Goal: Find contact information: Obtain details needed to contact an individual or organization

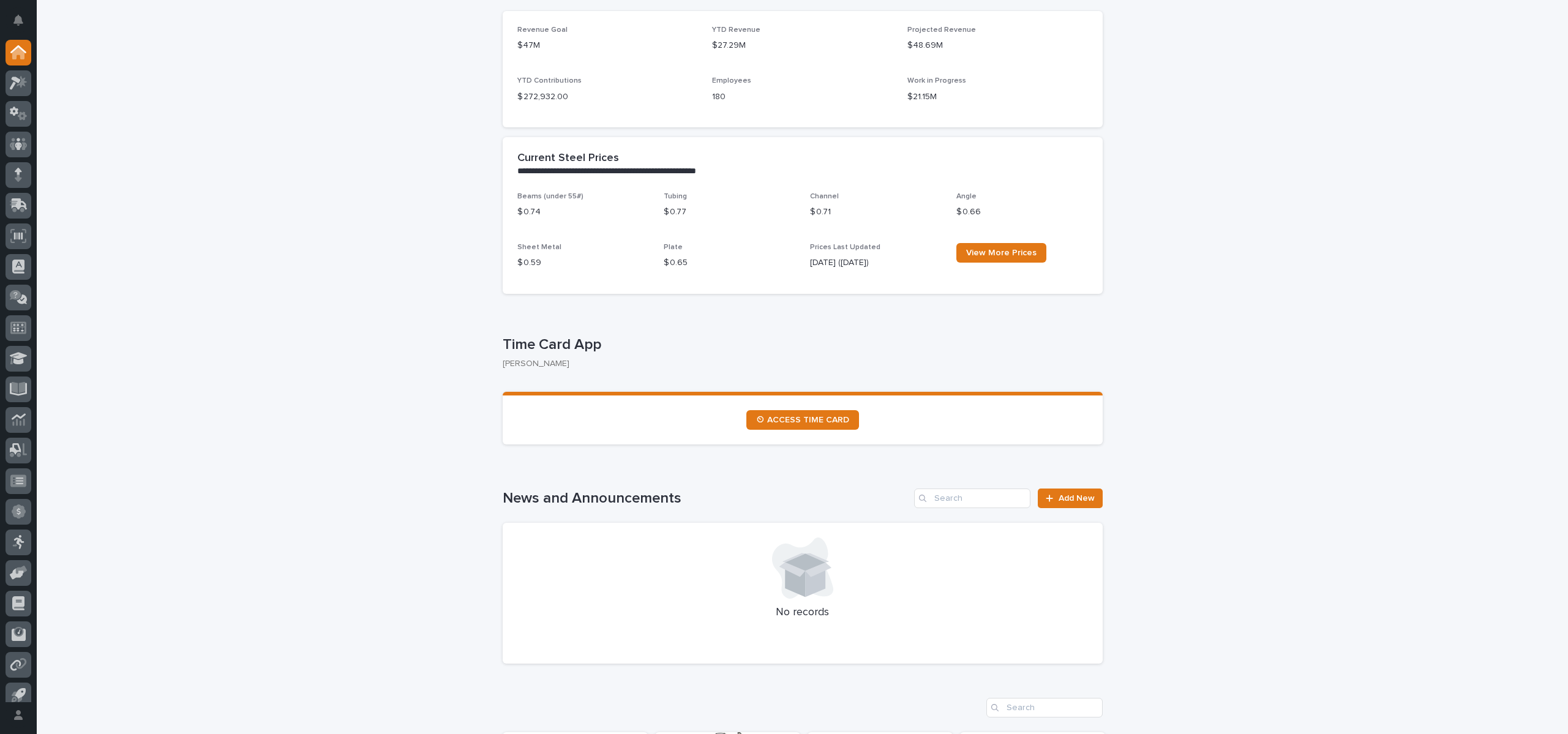
scroll to position [367, 0]
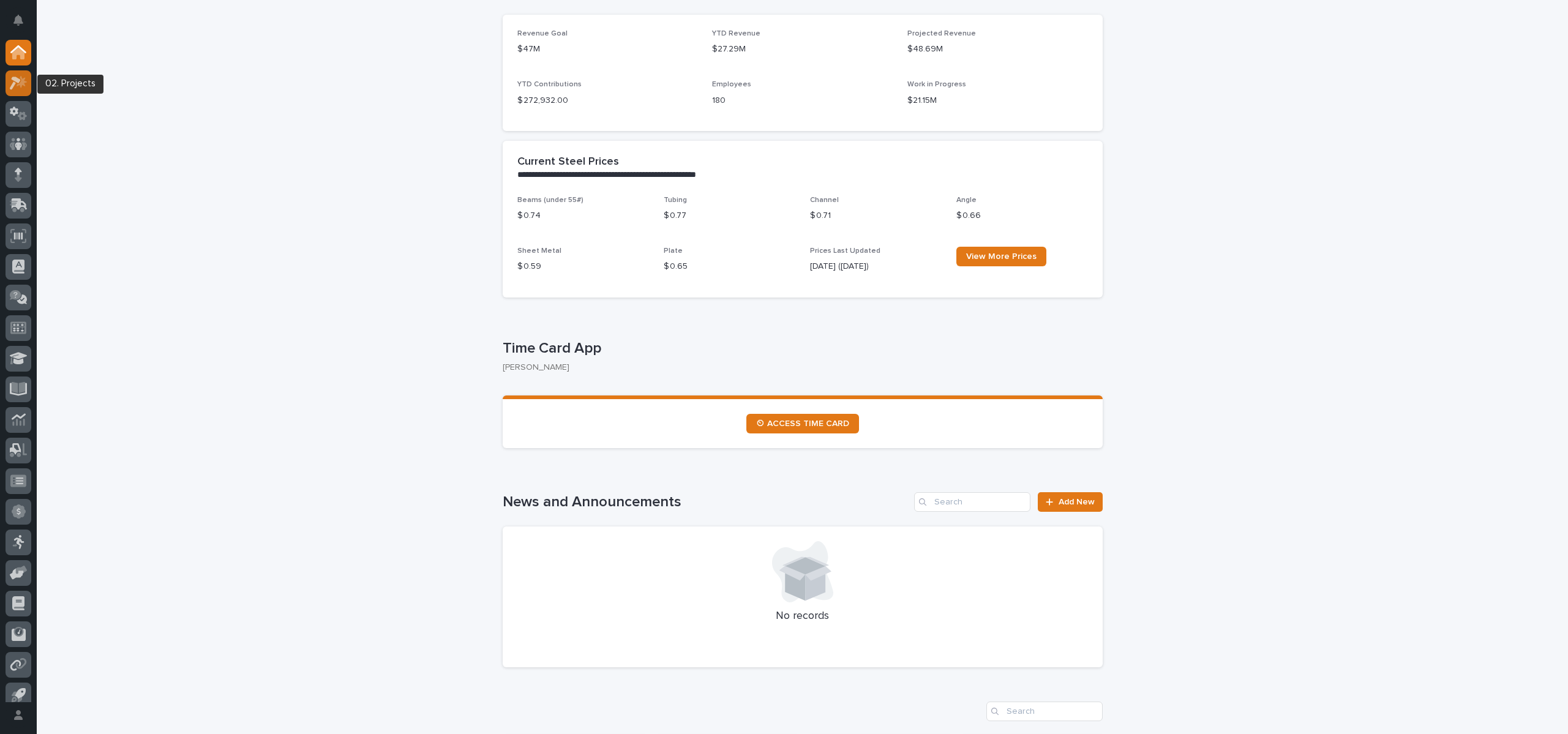
click at [29, 89] on div at bounding box center [18, 83] width 26 height 26
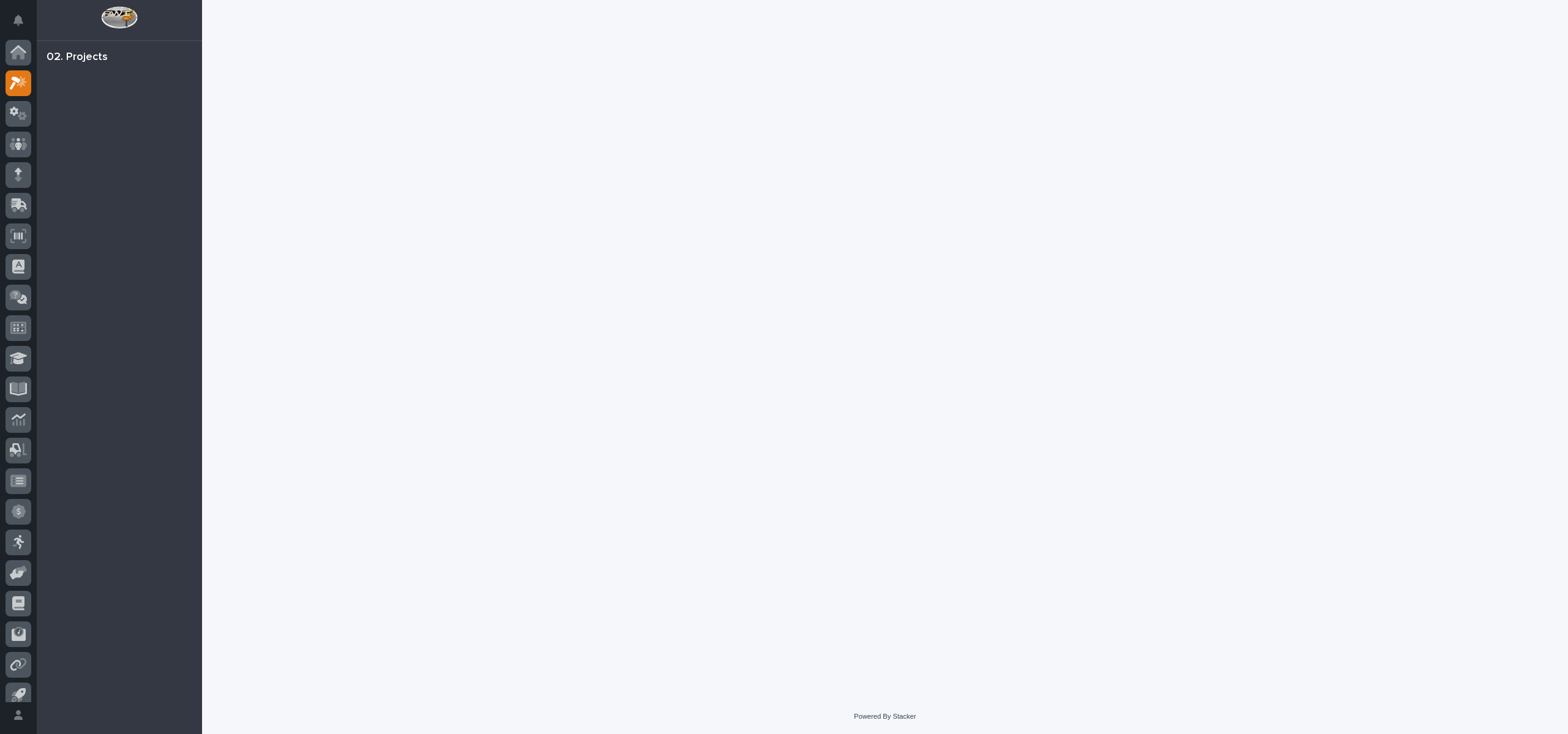
scroll to position [11, 0]
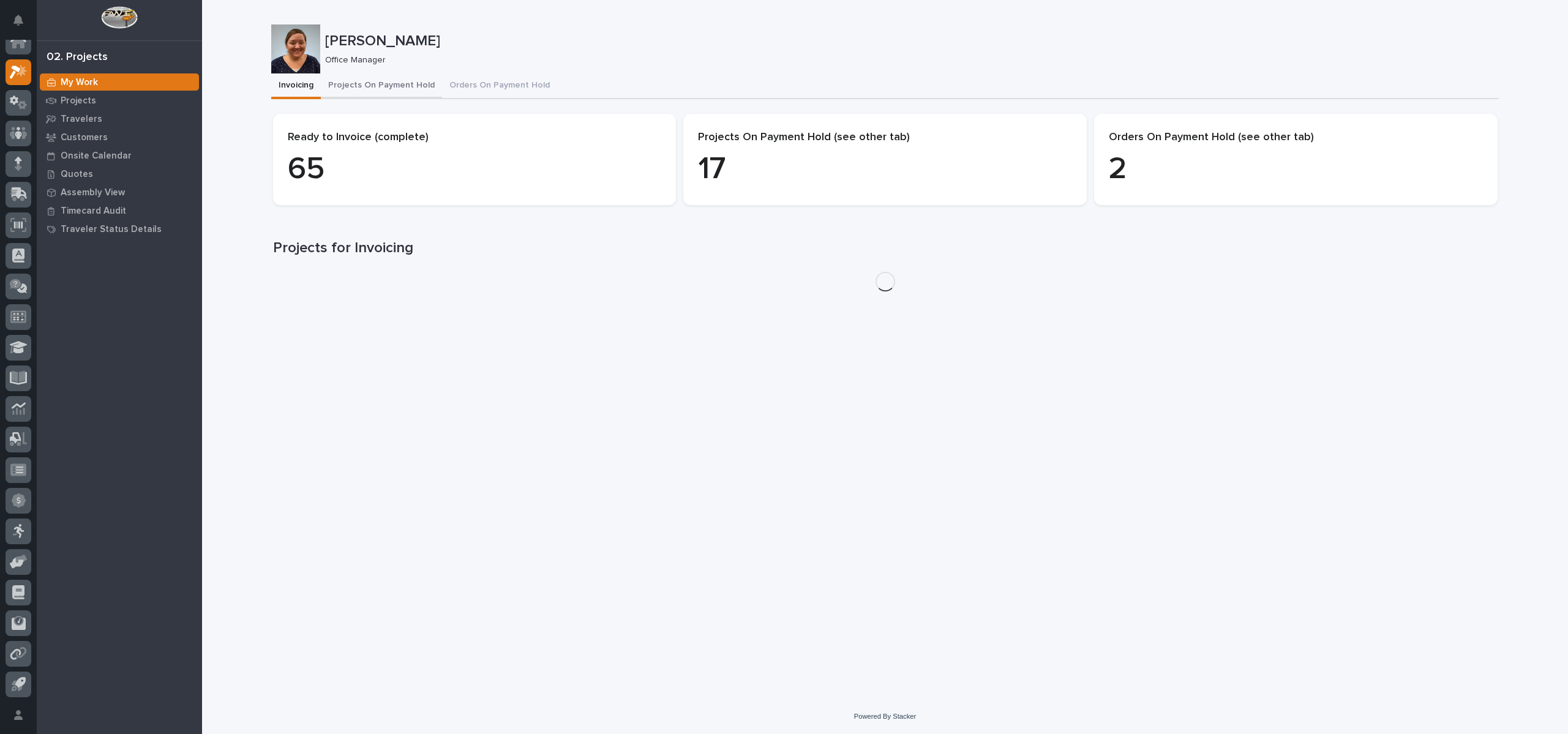
click at [392, 90] on button "Projects On Payment Hold" at bounding box center [381, 86] width 121 height 26
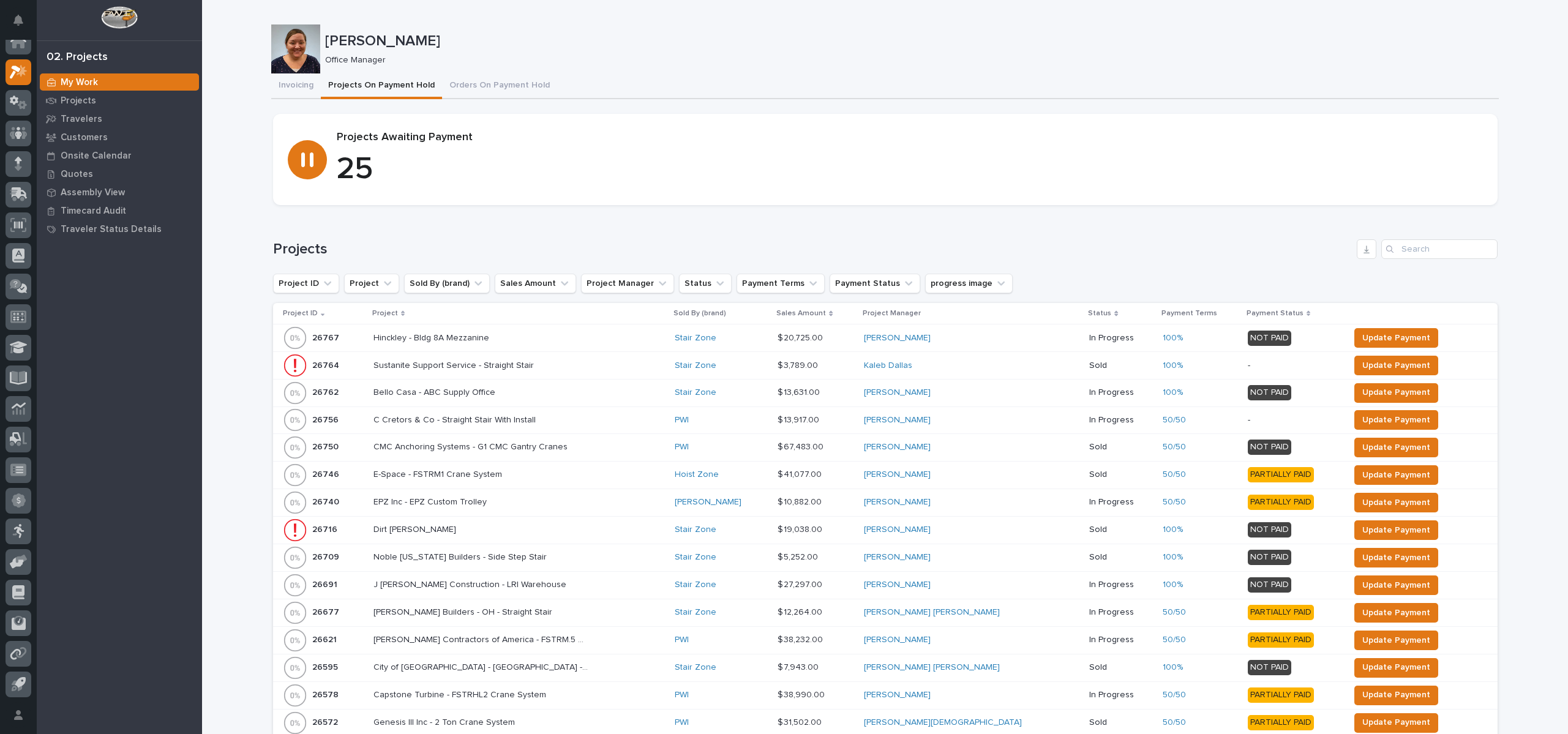
click at [398, 307] on p "Project" at bounding box center [385, 313] width 26 height 13
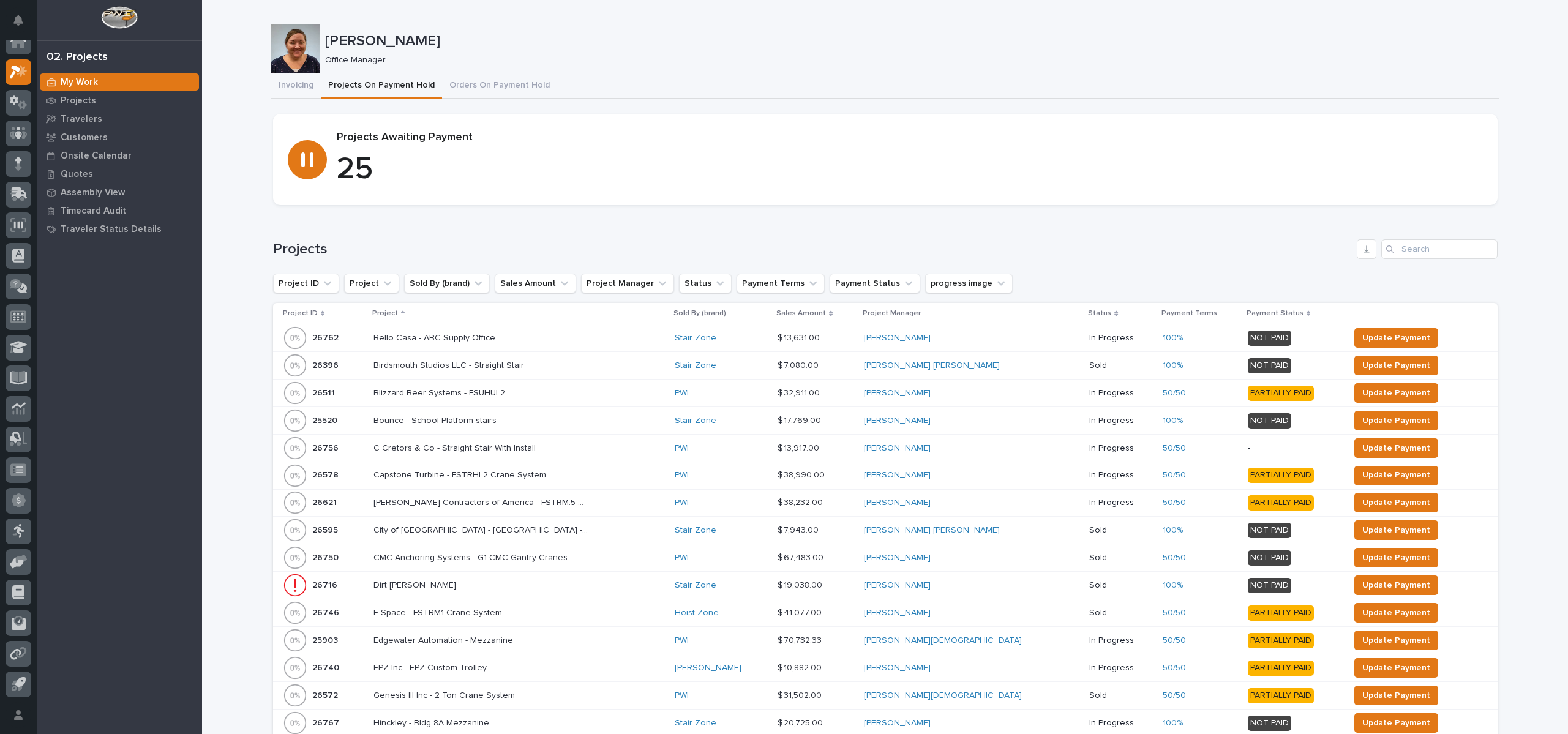
scroll to position [184, 0]
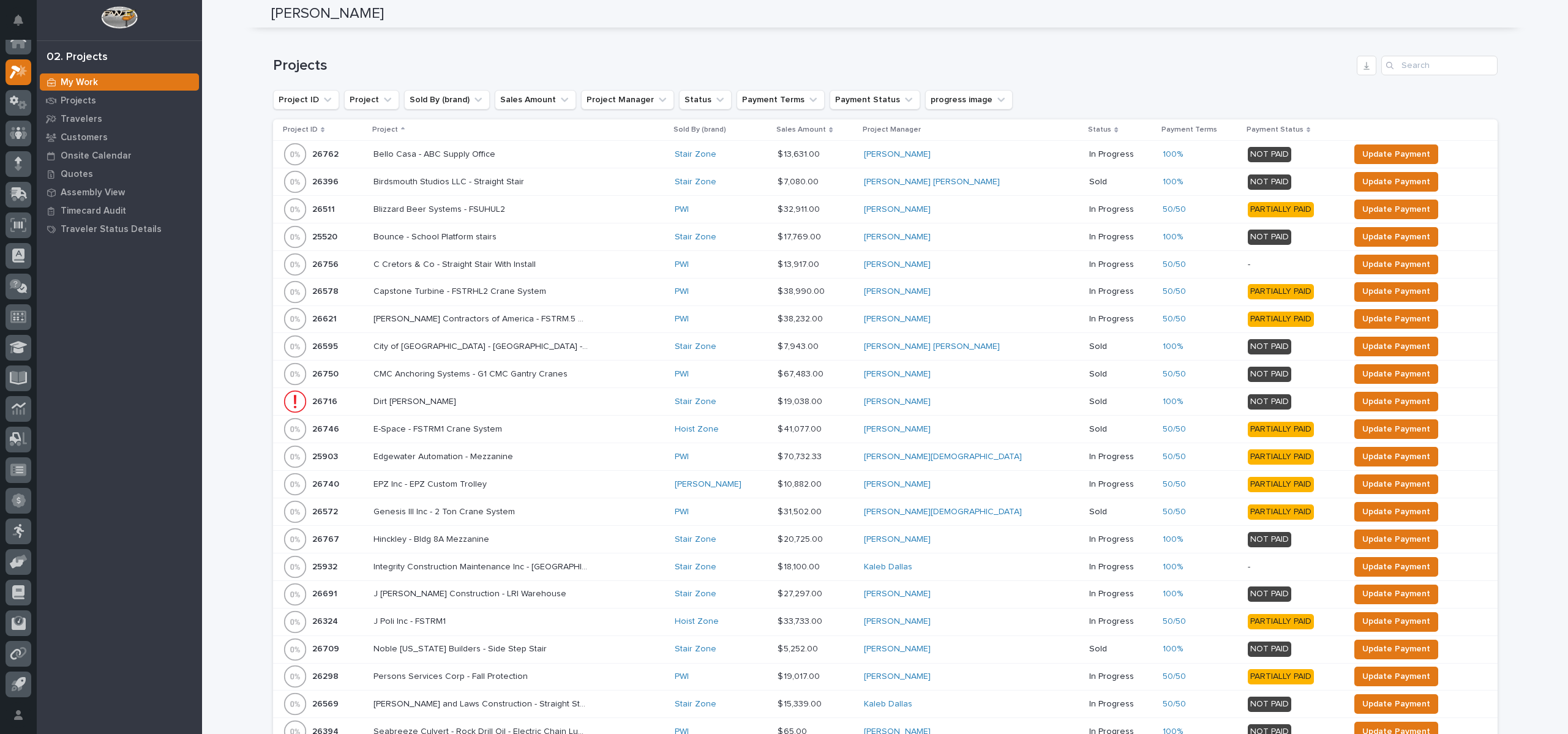
click at [489, 85] on div "Projects Project ID Project Sold By (brand) Sales Amount Project Manager Status…" at bounding box center [885, 459] width 1224 height 806
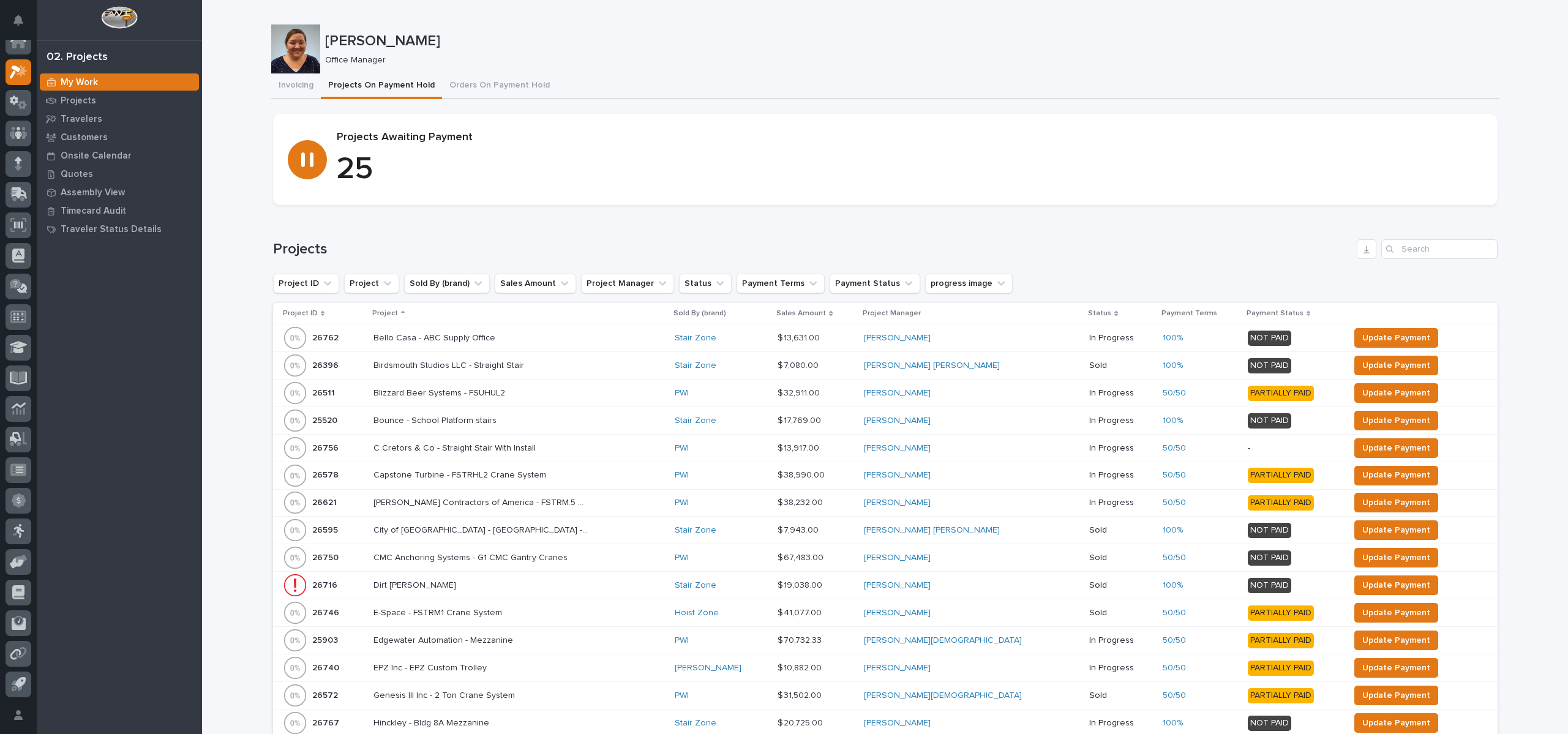
click at [566, 53] on div "Office Manager" at bounding box center [907, 59] width 1164 height 13
click at [10, 126] on icon at bounding box center [19, 133] width 18 height 14
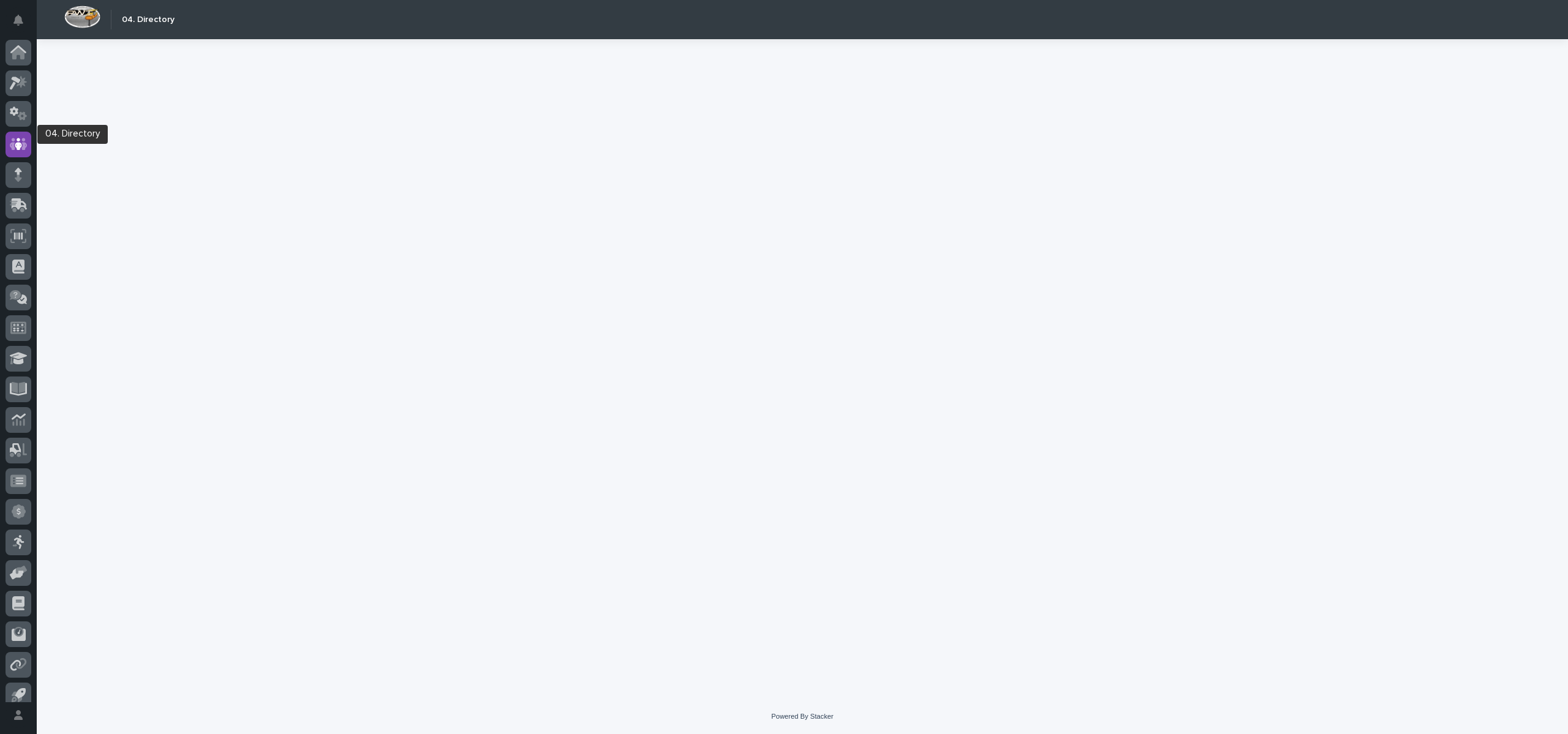
scroll to position [11, 0]
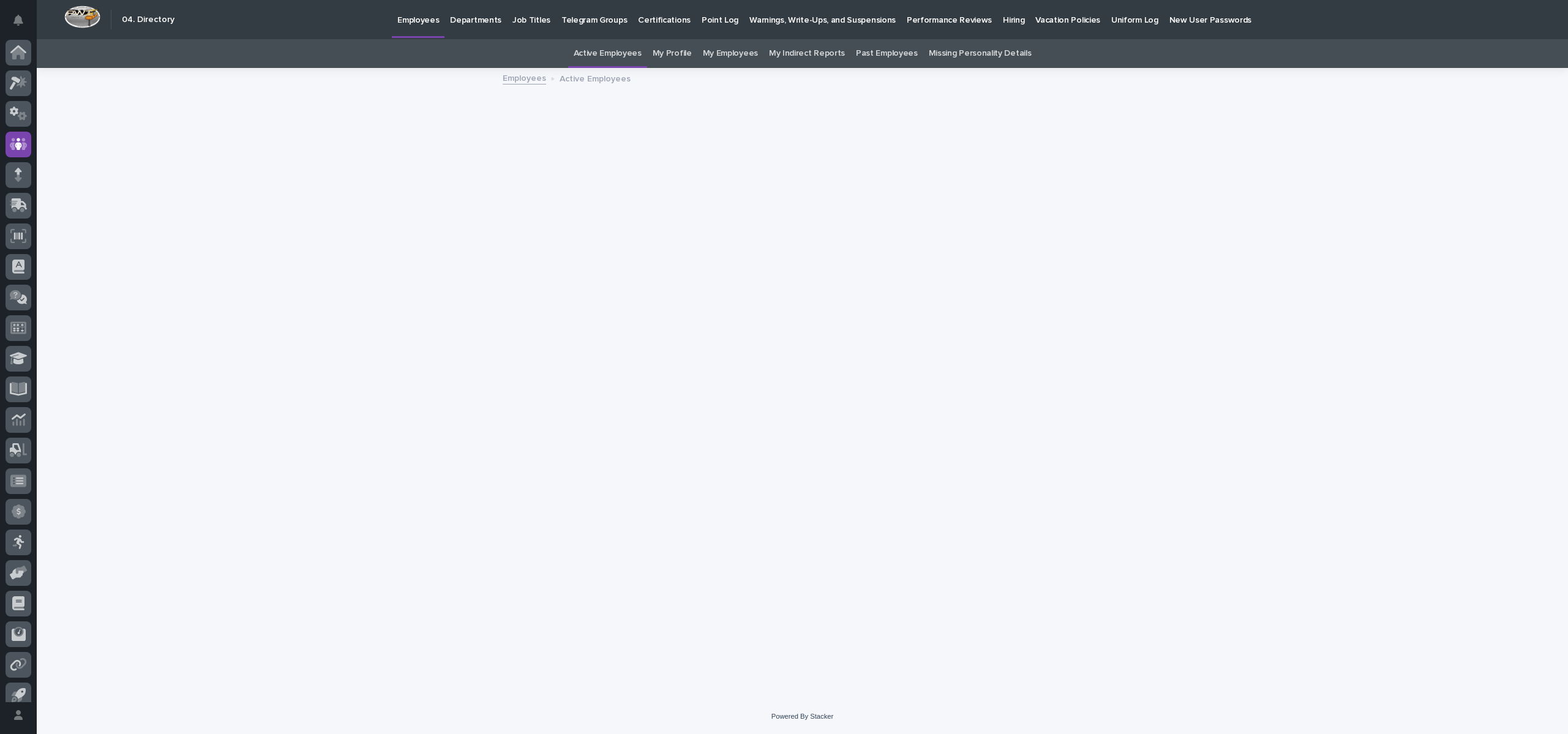
scroll to position [11, 0]
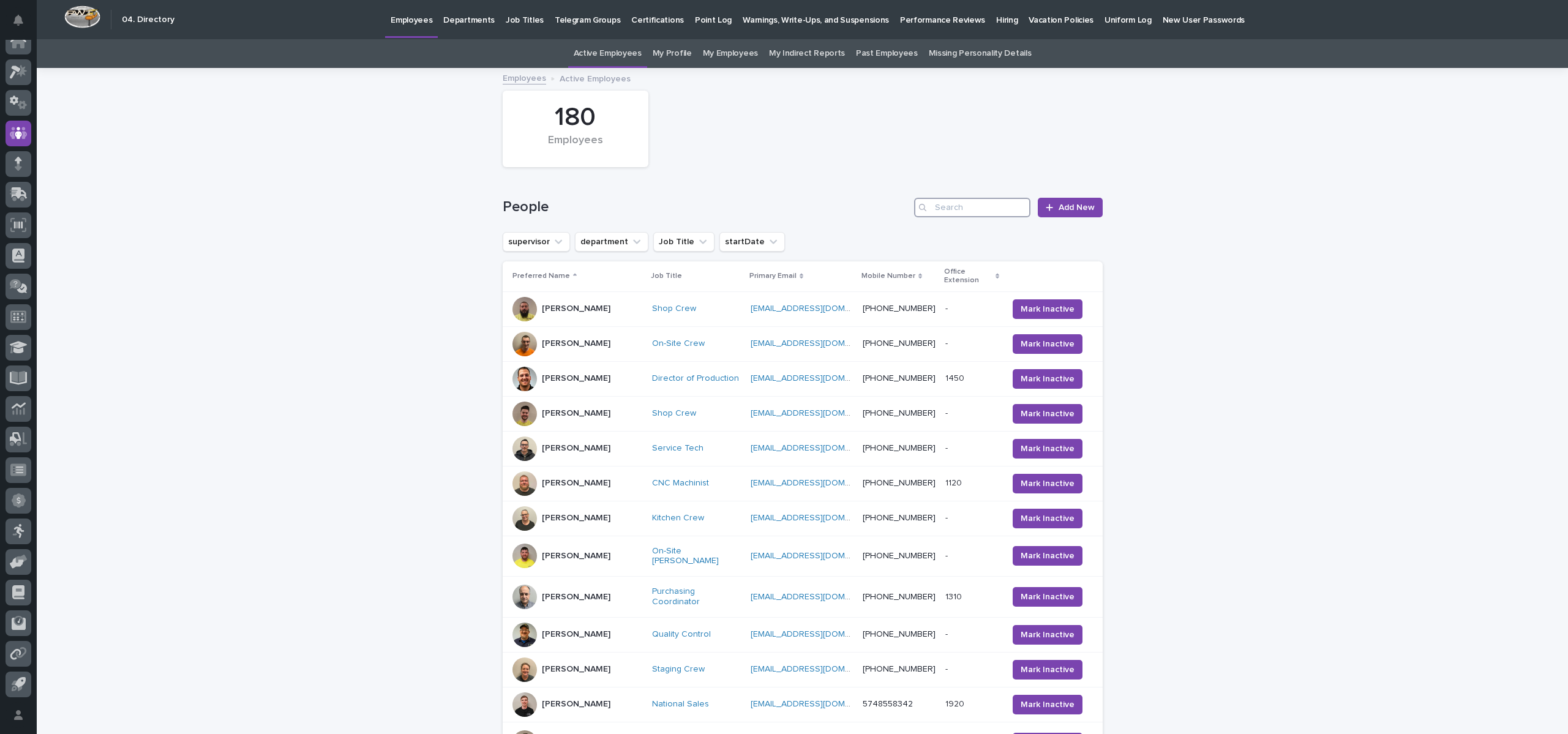
click at [958, 209] on input "Search" at bounding box center [972, 208] width 117 height 19
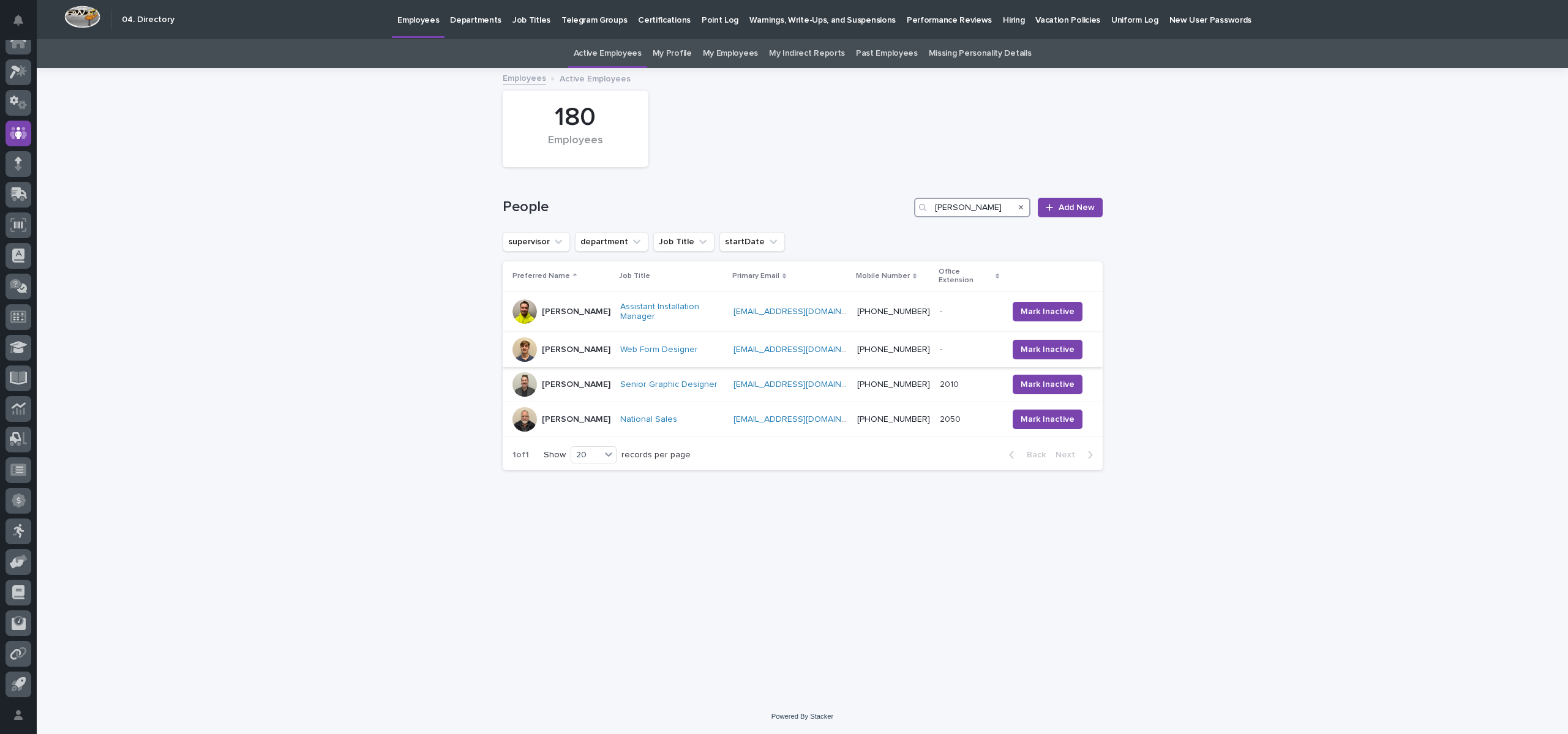
type input "[PERSON_NAME]"
click at [567, 340] on div "[PERSON_NAME]" at bounding box center [576, 350] width 68 height 20
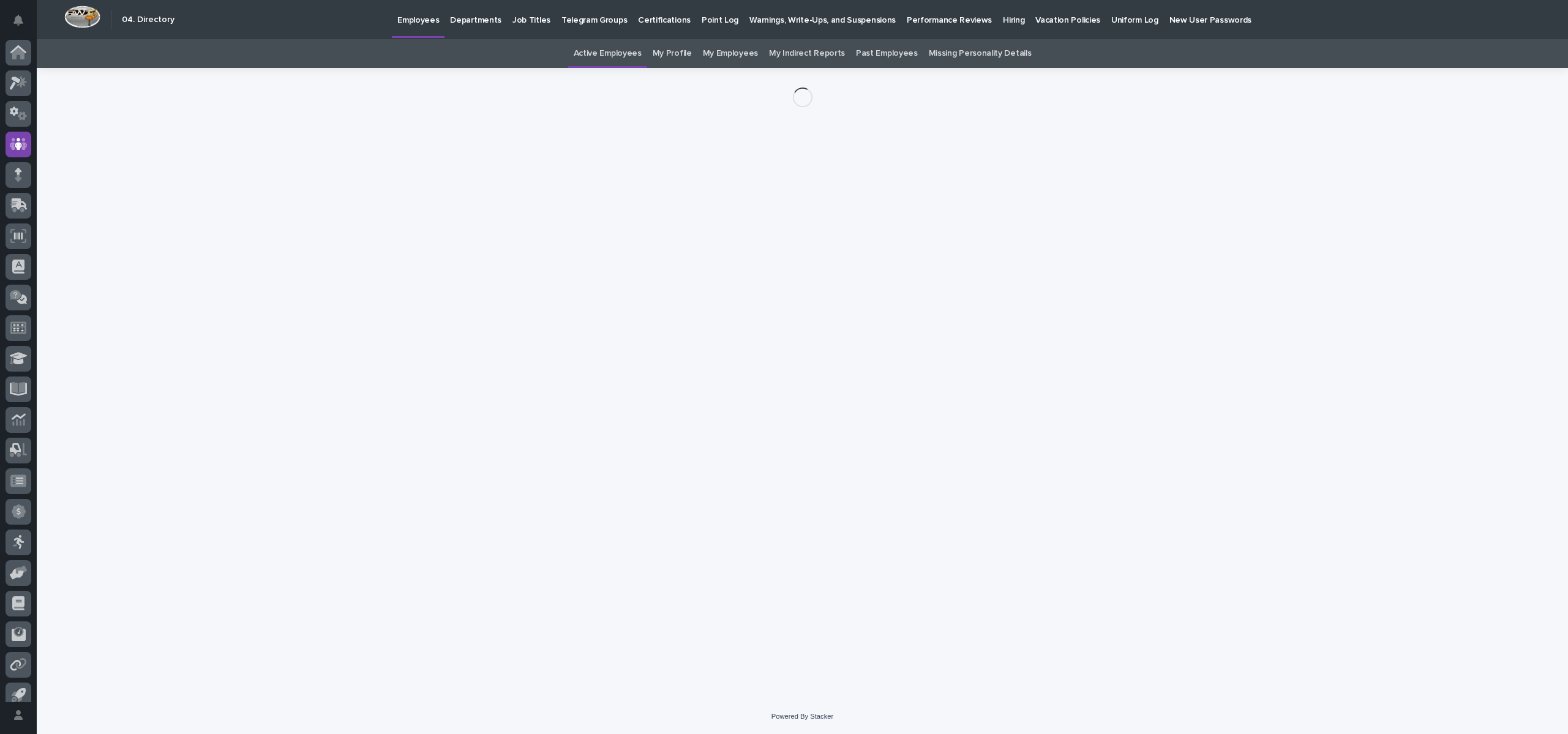
scroll to position [11, 0]
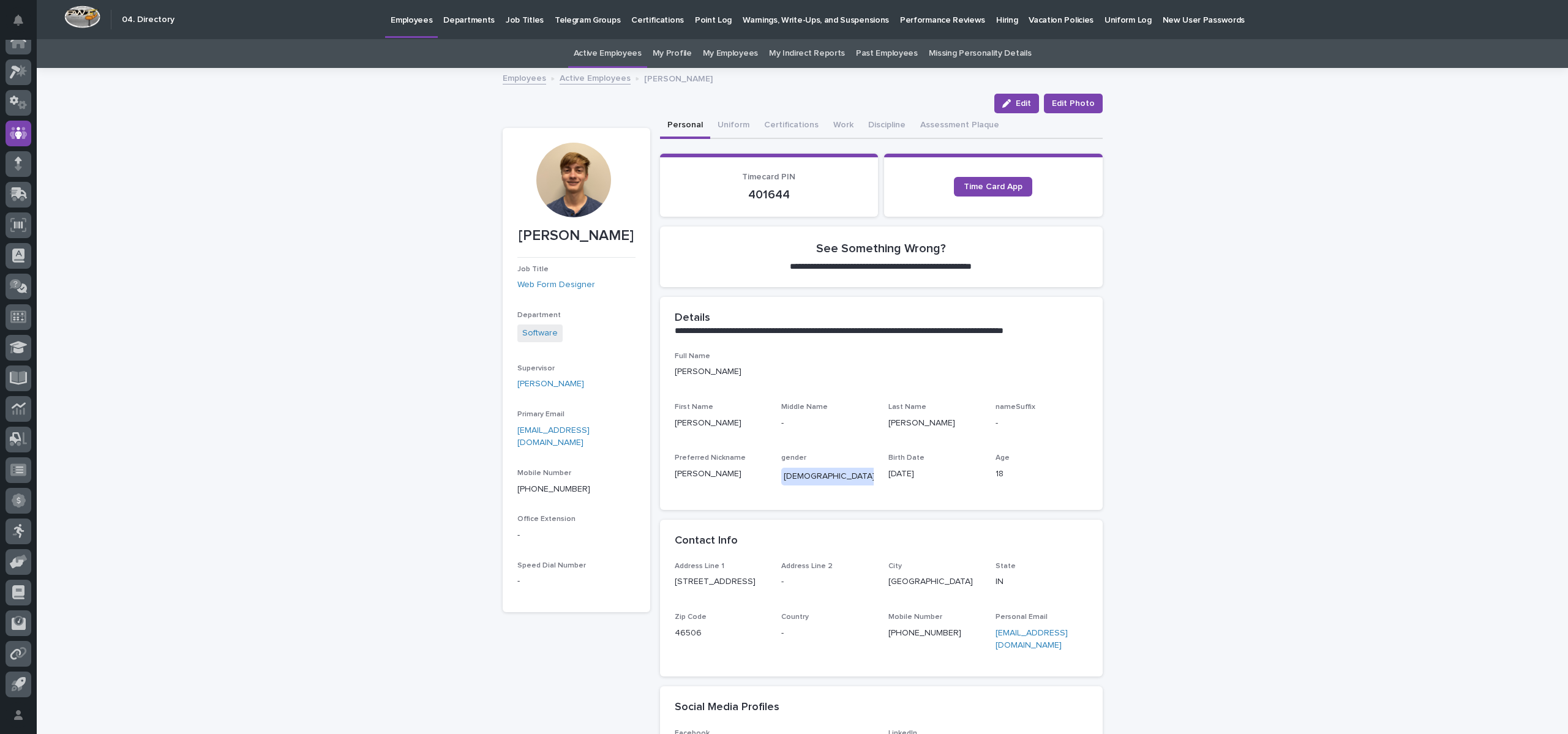
click at [594, 79] on link "Active Employees" at bounding box center [595, 77] width 71 height 14
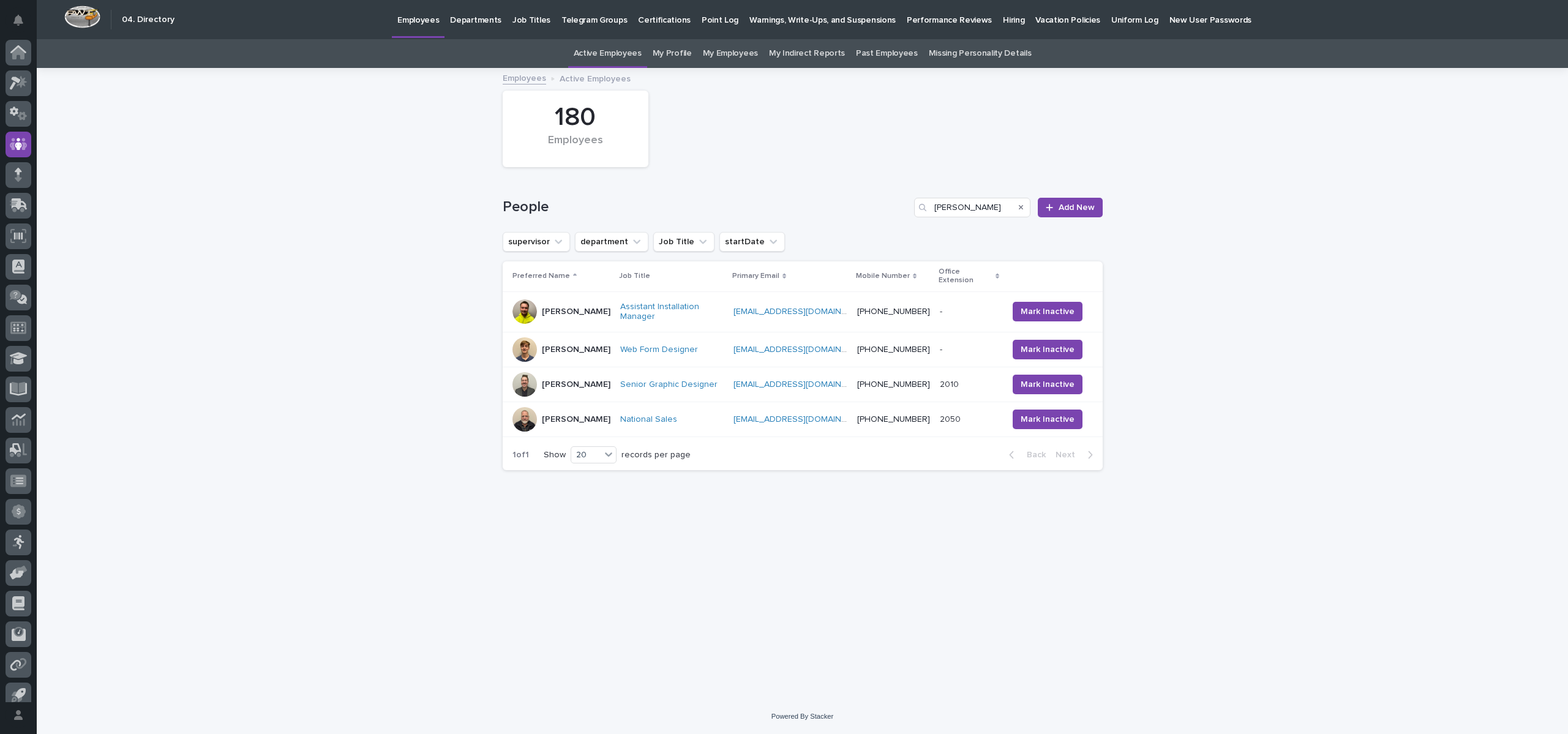
scroll to position [11, 0]
drag, startPoint x: 968, startPoint y: 203, endPoint x: 830, endPoint y: 216, distance: 138.6
click at [830, 216] on div "People [PERSON_NAME] New" at bounding box center [802, 208] width 600 height 19
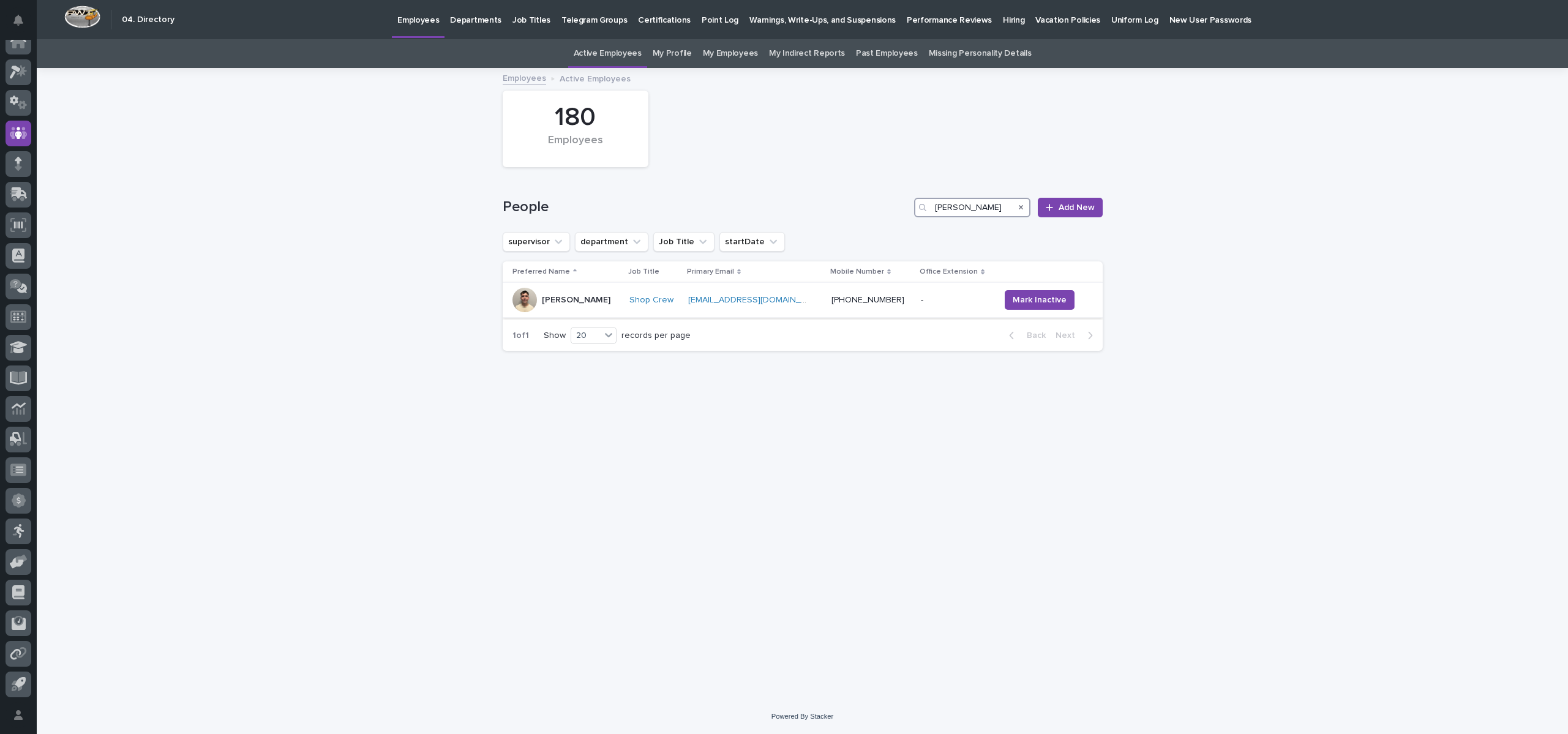
type input "[PERSON_NAME]"
click at [523, 304] on div at bounding box center [525, 300] width 24 height 24
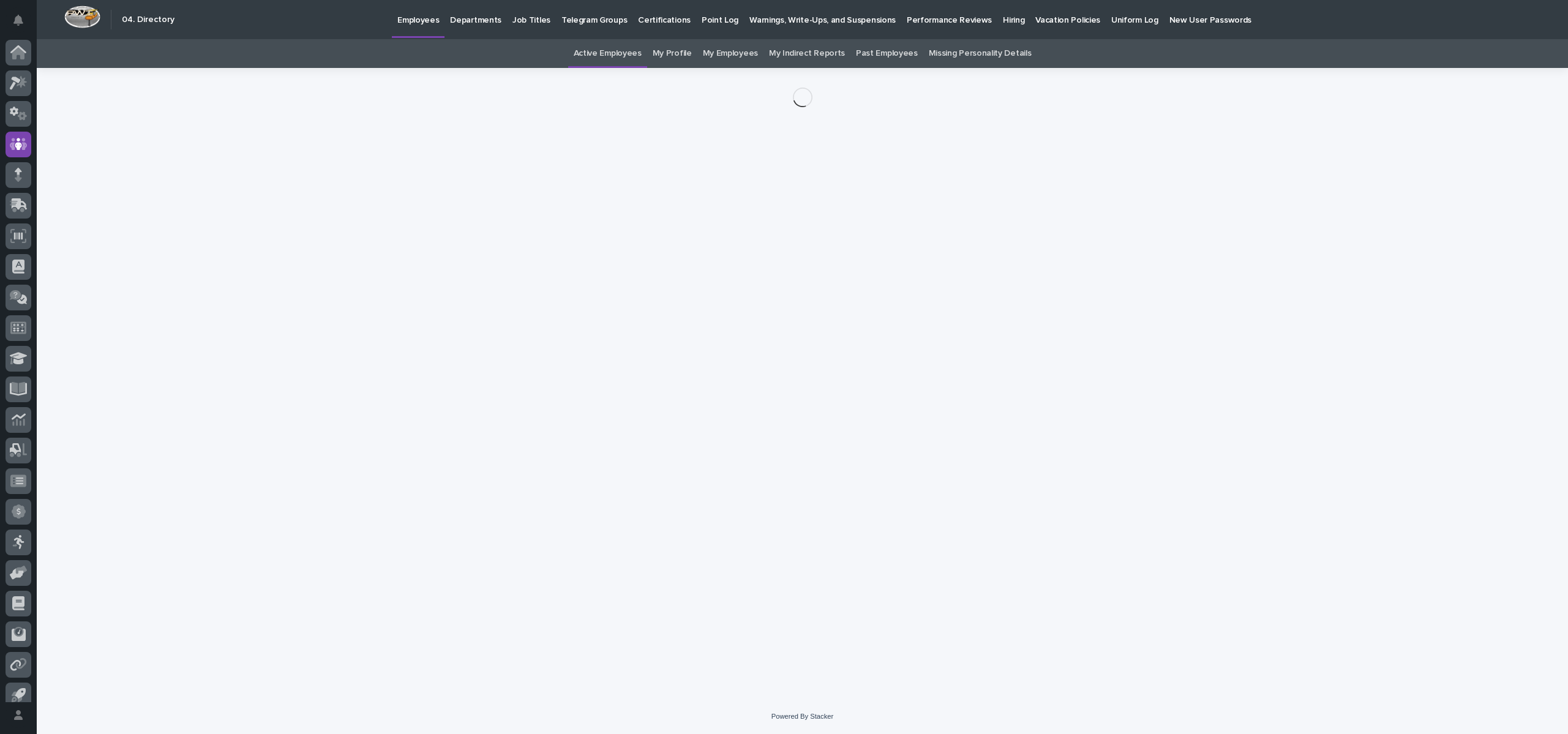
scroll to position [11, 0]
